Goal: Find specific page/section: Find specific page/section

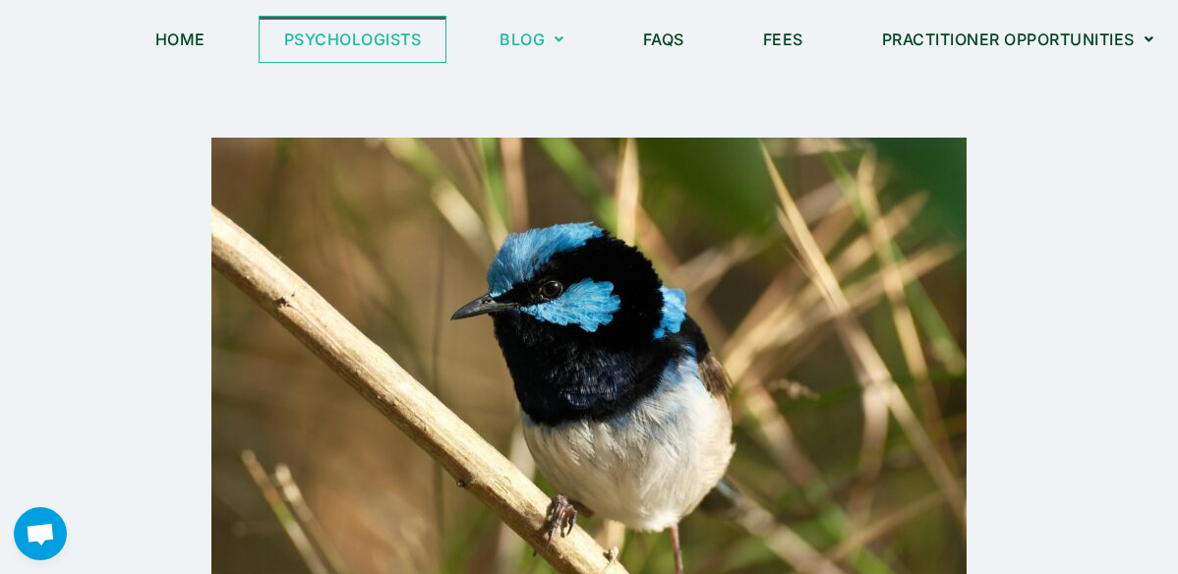
click at [383, 46] on link "Psychologists" at bounding box center [353, 39] width 187 height 45
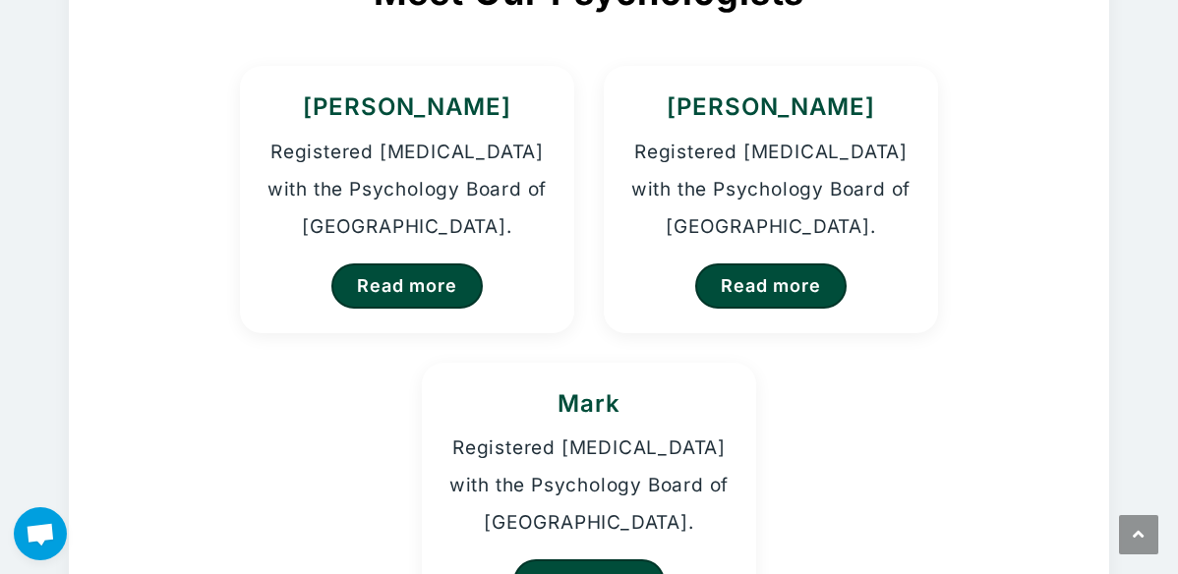
scroll to position [225, 0]
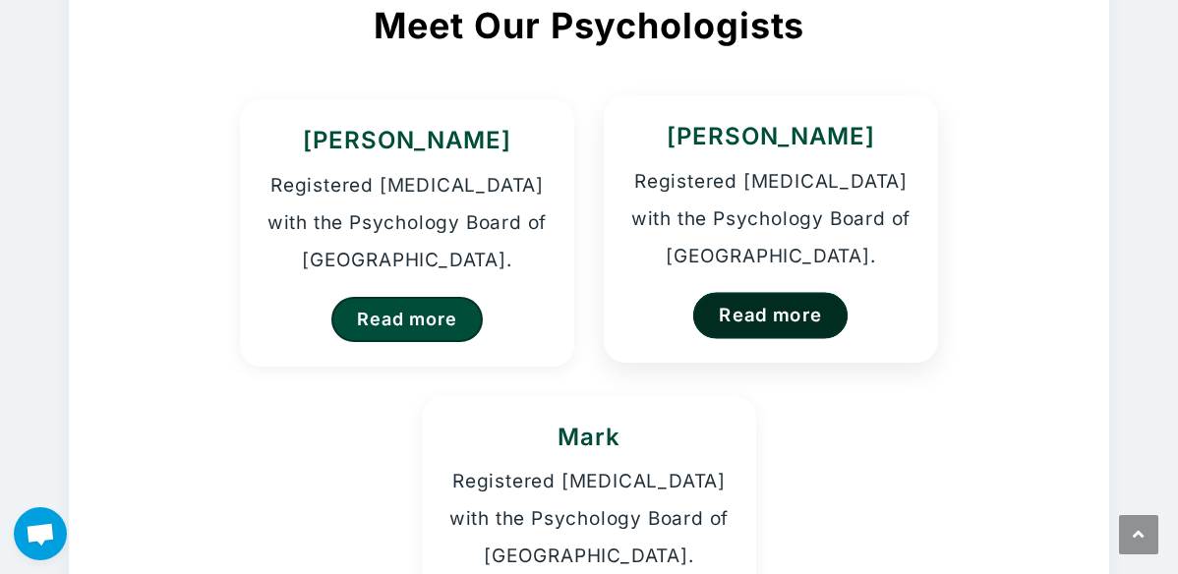
click at [771, 313] on link "Read more" at bounding box center [770, 315] width 155 height 46
